Goal: Task Accomplishment & Management: Manage account settings

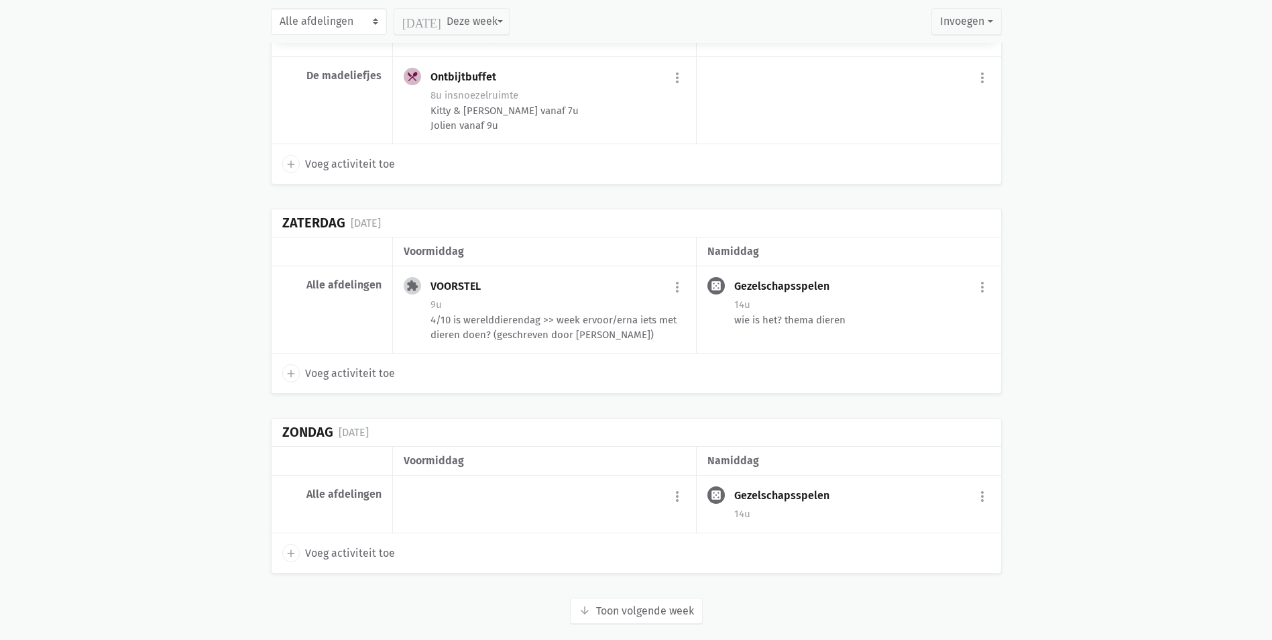
scroll to position [3065, 0]
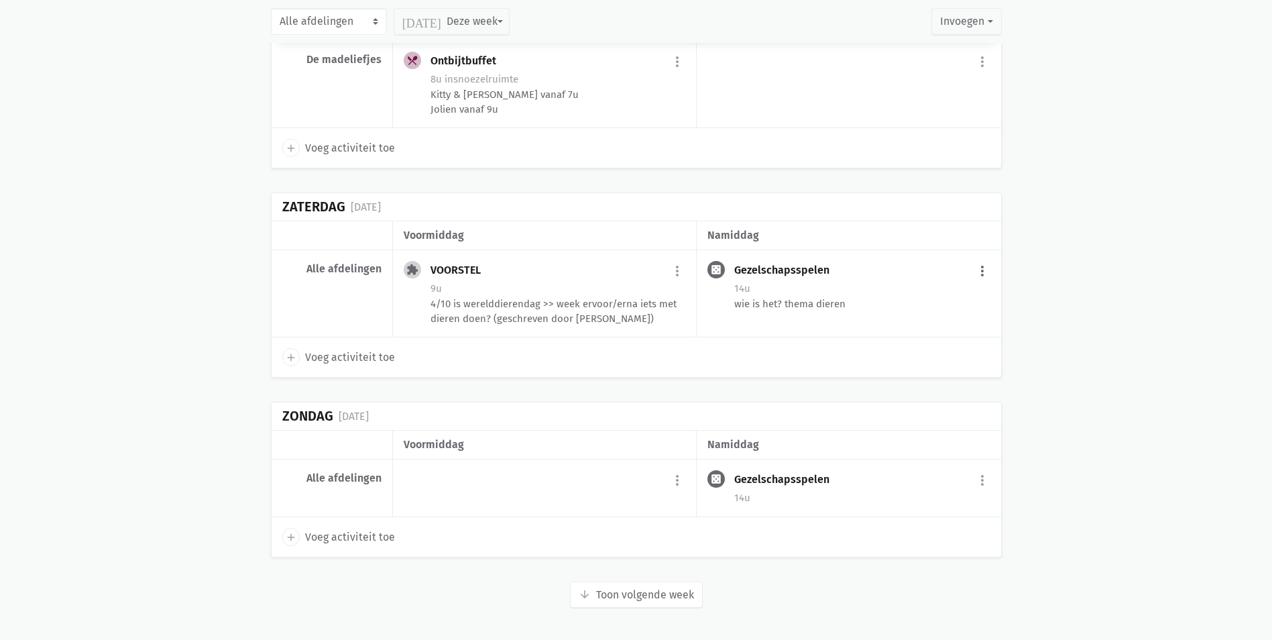
click at [981, 276] on button "more_vert" at bounding box center [982, 270] width 16 height 25
click at [981, 481] on button "more_vert" at bounding box center [982, 479] width 16 height 25
click at [928, 513] on link "edit Bewerk" at bounding box center [938, 508] width 137 height 23
select select "14:00"
select select "15:00"
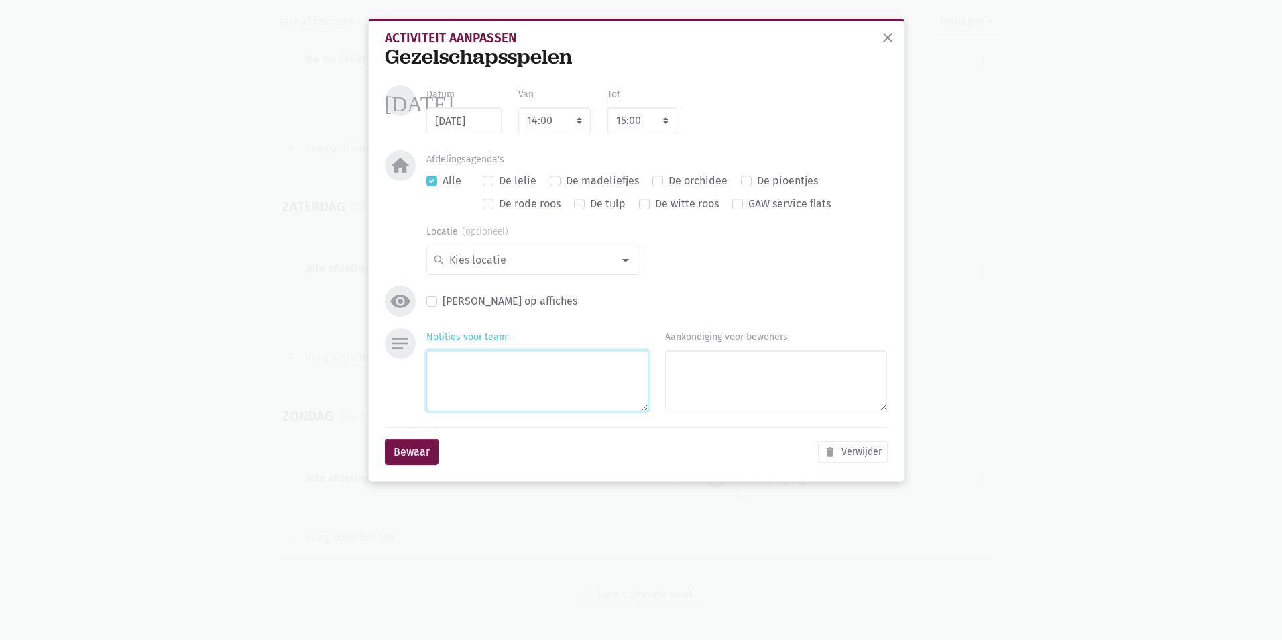
click at [505, 373] on textarea "Notities voor team" at bounding box center [537, 380] width 222 height 61
type textarea "uno"
click at [419, 457] on button "Bewaar" at bounding box center [412, 451] width 54 height 27
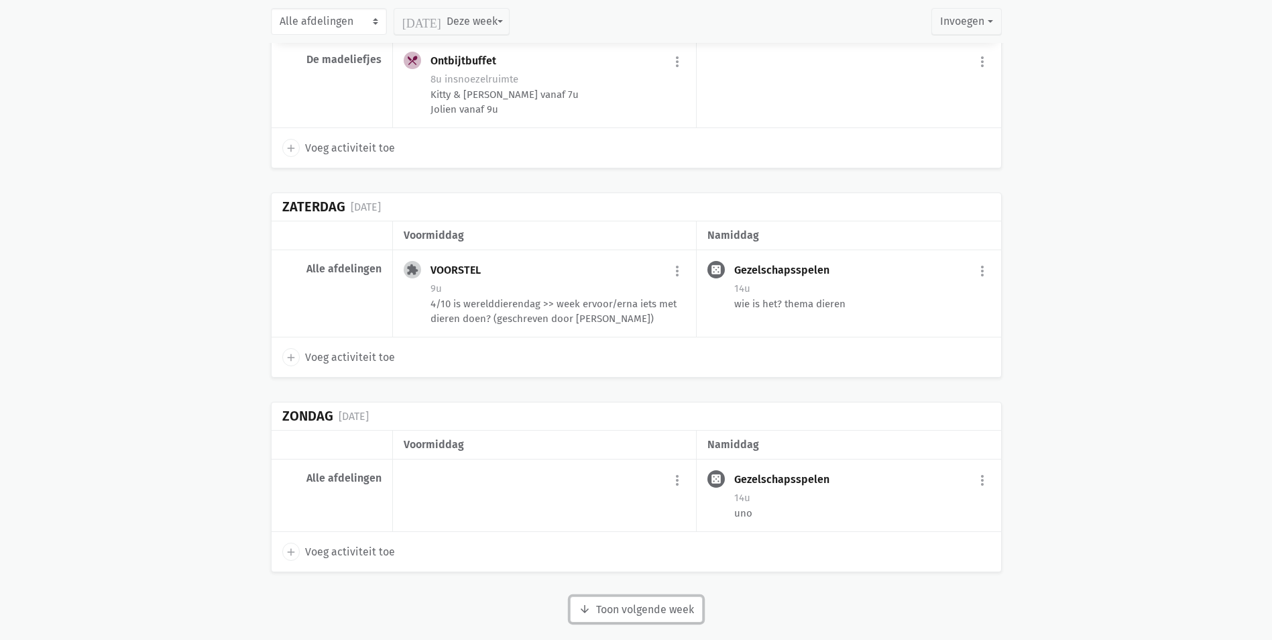
click at [656, 599] on button "arrow_downward Week wordt geladen Toon volgende week" at bounding box center [636, 609] width 133 height 27
click at [978, 270] on button "more_vert" at bounding box center [982, 270] width 16 height 25
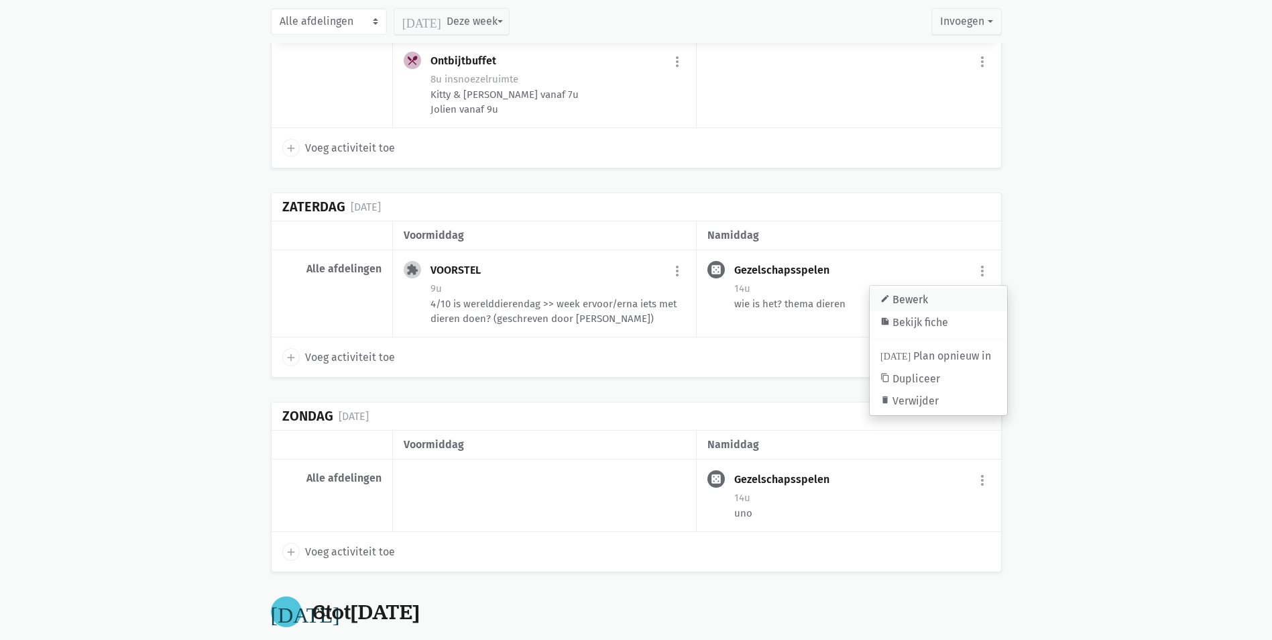
click at [925, 299] on link "edit Bewerk" at bounding box center [938, 299] width 137 height 23
select select "14:00"
select select "15:00"
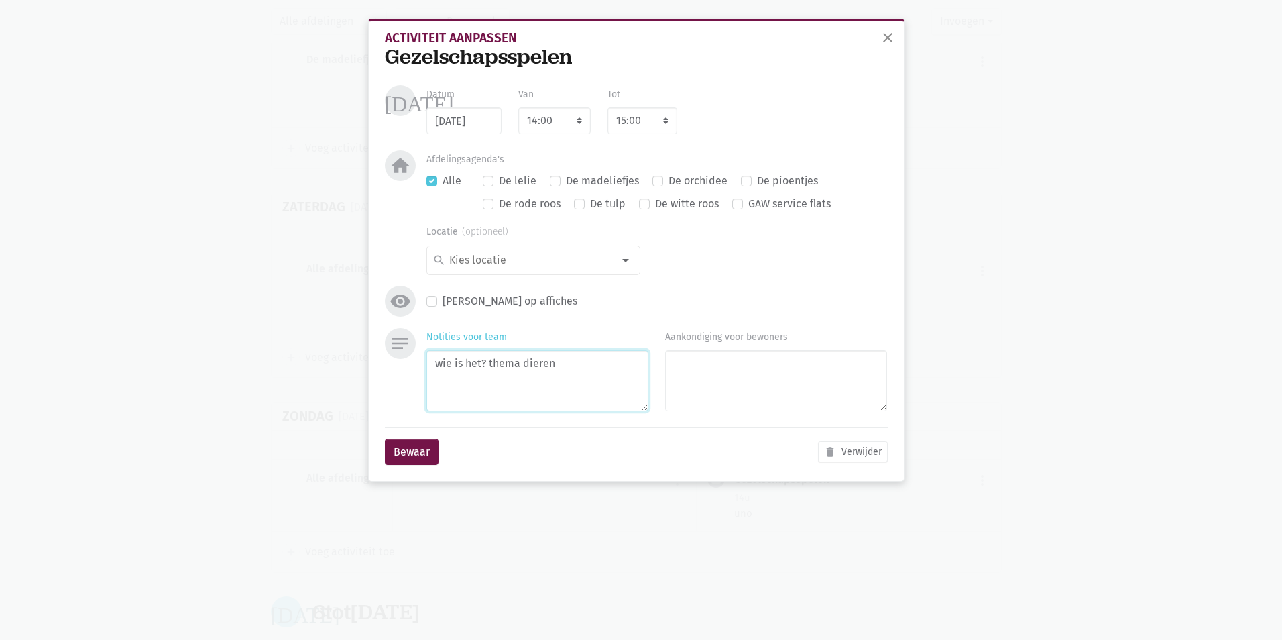
drag, startPoint x: 484, startPoint y: 380, endPoint x: 404, endPoint y: 343, distance: 88.8
click at [410, 386] on div "notes Notities voor team wie is het? thema dieren Aankondiging voor bewoners" at bounding box center [636, 372] width 510 height 89
type textarea "mikado"
click at [412, 458] on button "Bewaar" at bounding box center [412, 451] width 54 height 27
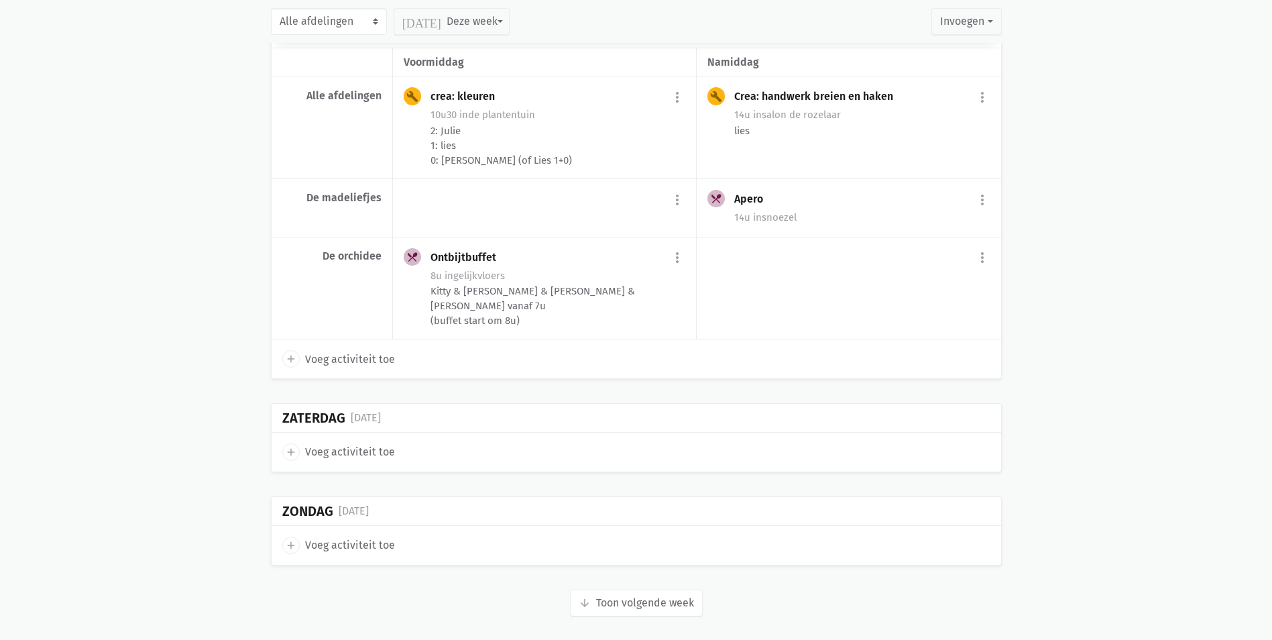
scroll to position [5236, 0]
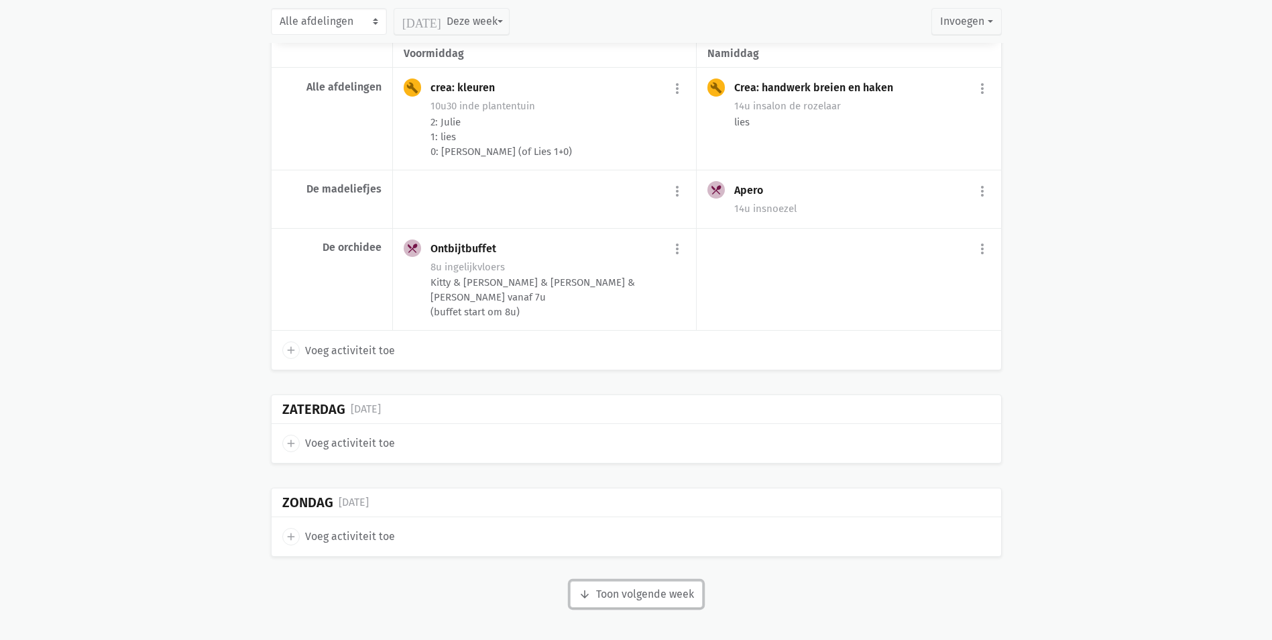
click at [656, 588] on button "arrow_downward Week wordt geladen Toon volgende week" at bounding box center [636, 594] width 133 height 27
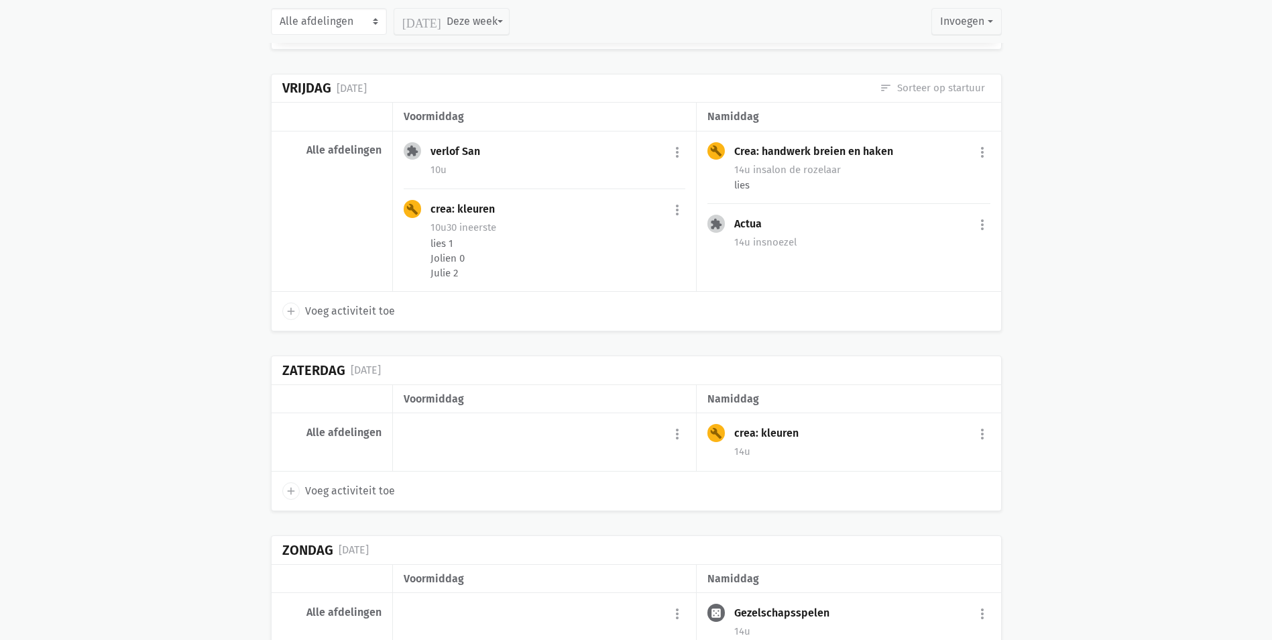
scroll to position [7297, 0]
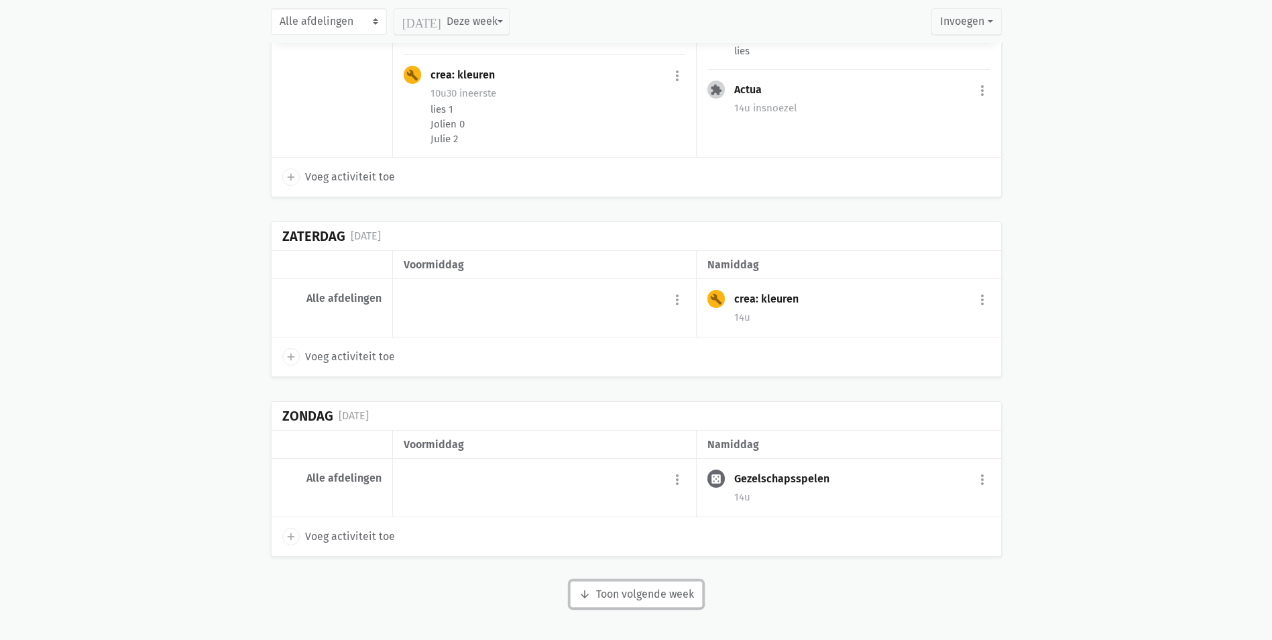
click at [655, 594] on button "arrow_downward Week wordt geladen Toon volgende week" at bounding box center [636, 594] width 133 height 27
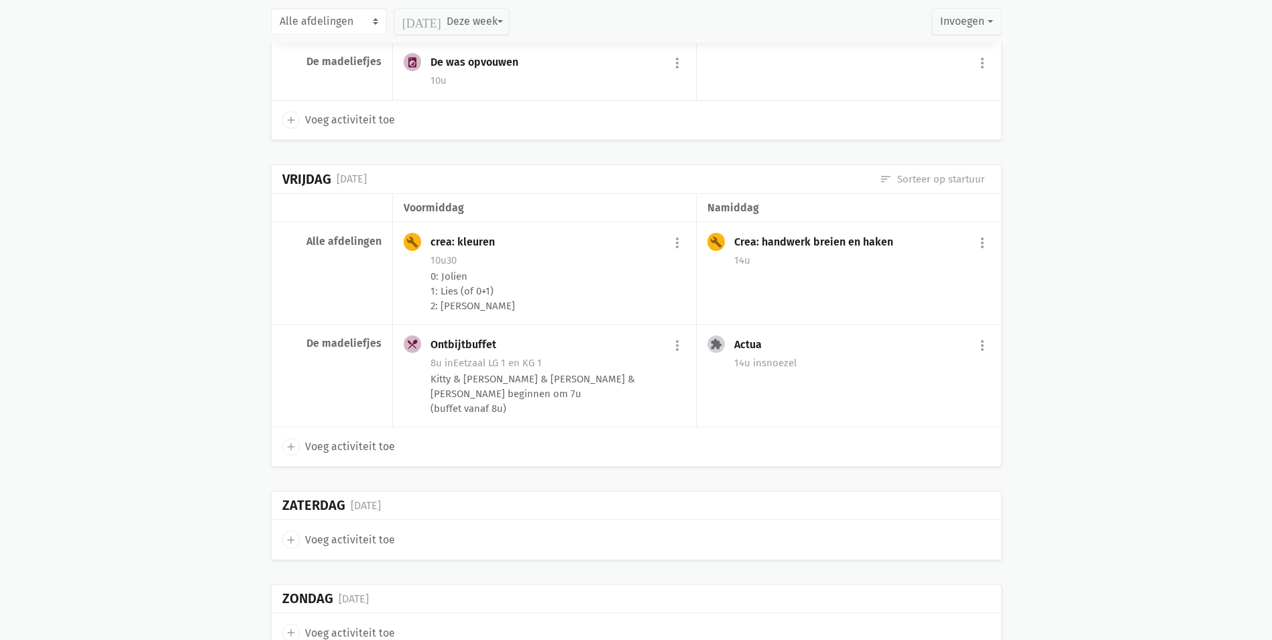
scroll to position [9174, 0]
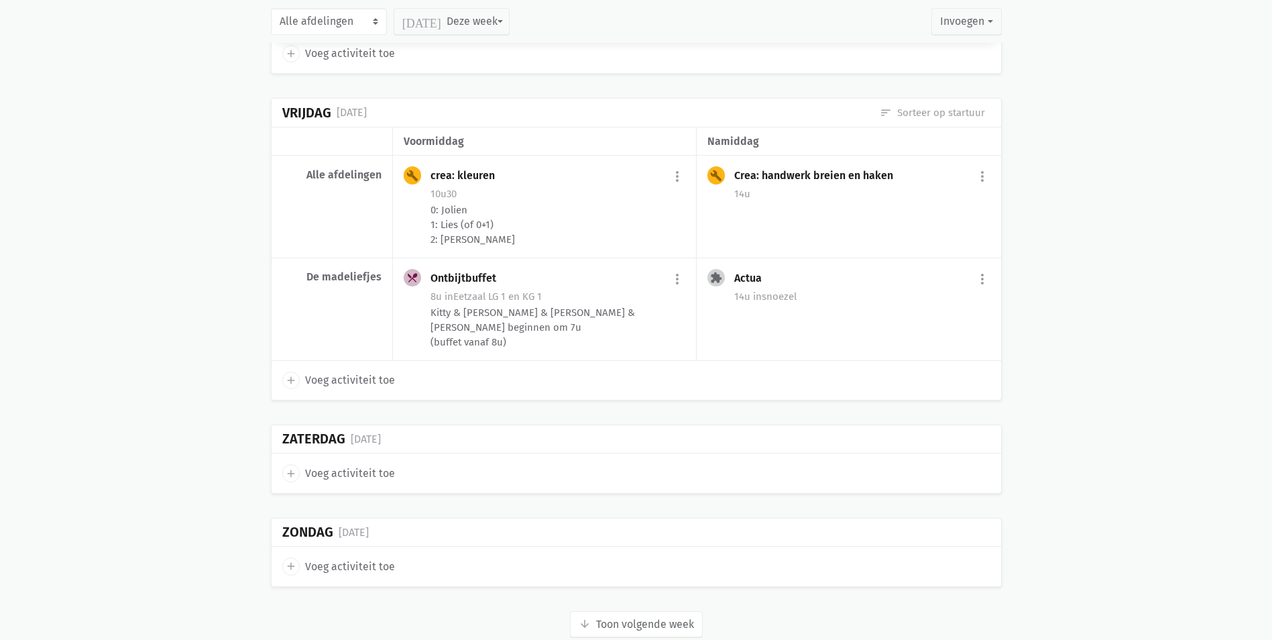
click at [642, 611] on button "arrow_downward Week wordt geladen Toon volgende week" at bounding box center [636, 624] width 133 height 27
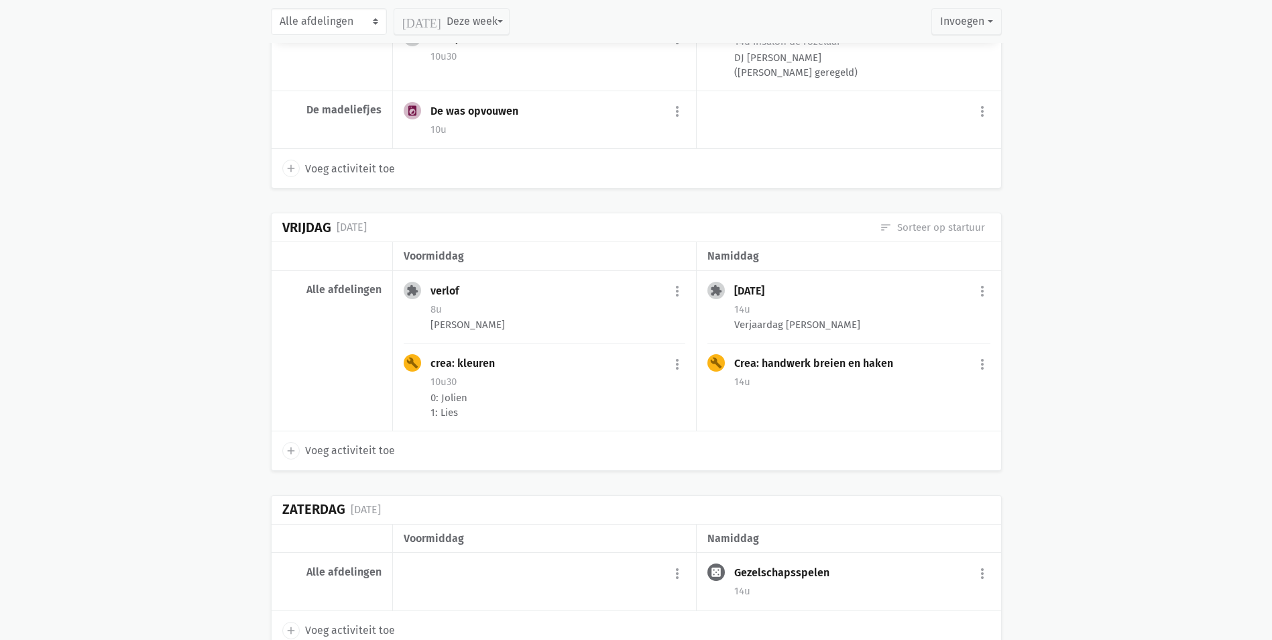
scroll to position [11237, 0]
